Goal: Navigation & Orientation: Find specific page/section

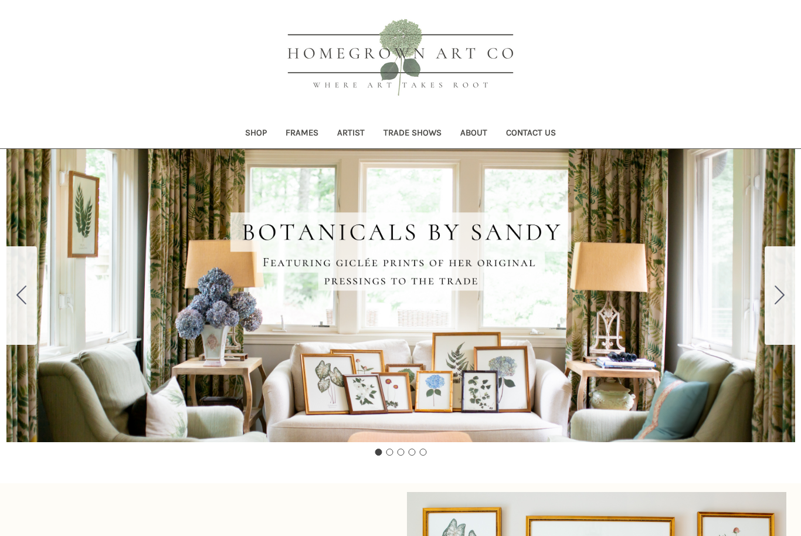
scroll to position [30, 0]
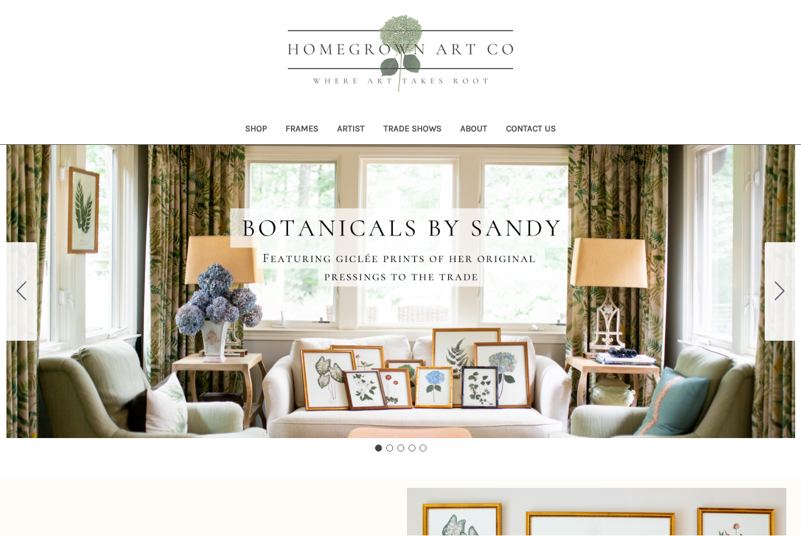
click at [426, 134] on link "Trade Shows" at bounding box center [412, 130] width 77 height 29
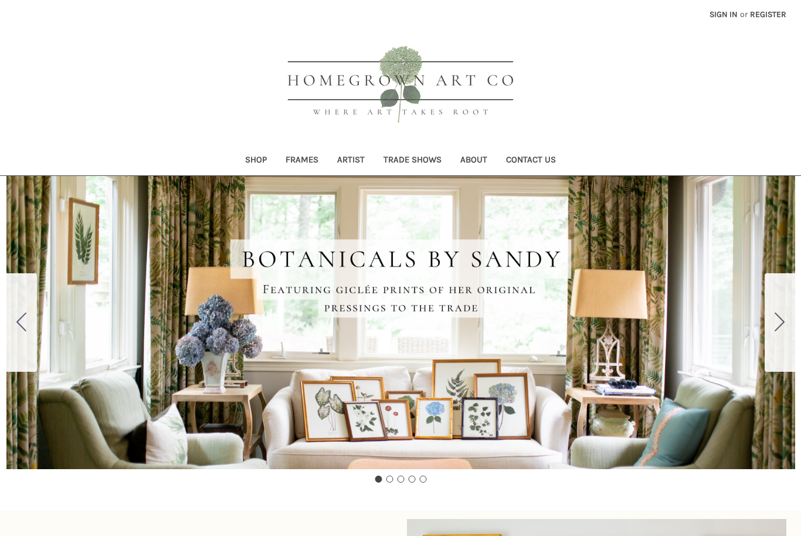
click at [252, 157] on link "Shop" at bounding box center [256, 161] width 40 height 29
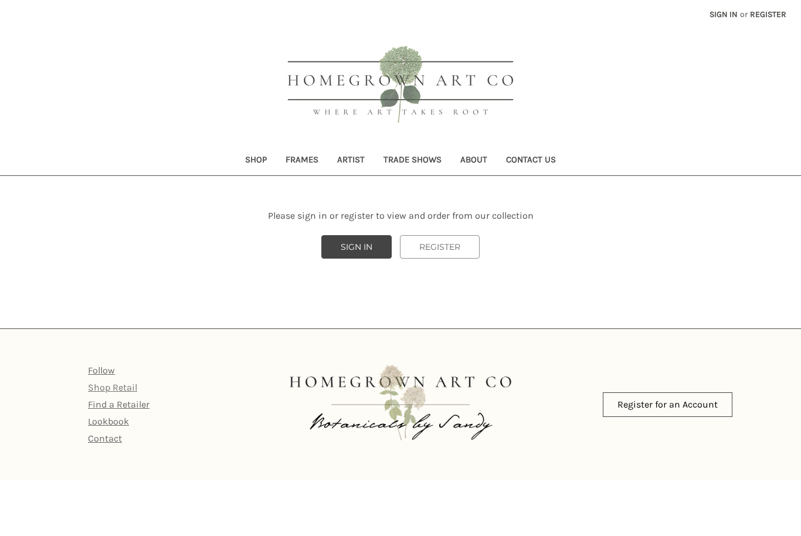
click at [123, 391] on link "Shop Retail" at bounding box center [112, 387] width 49 height 11
